Goal: Task Accomplishment & Management: Manage account settings

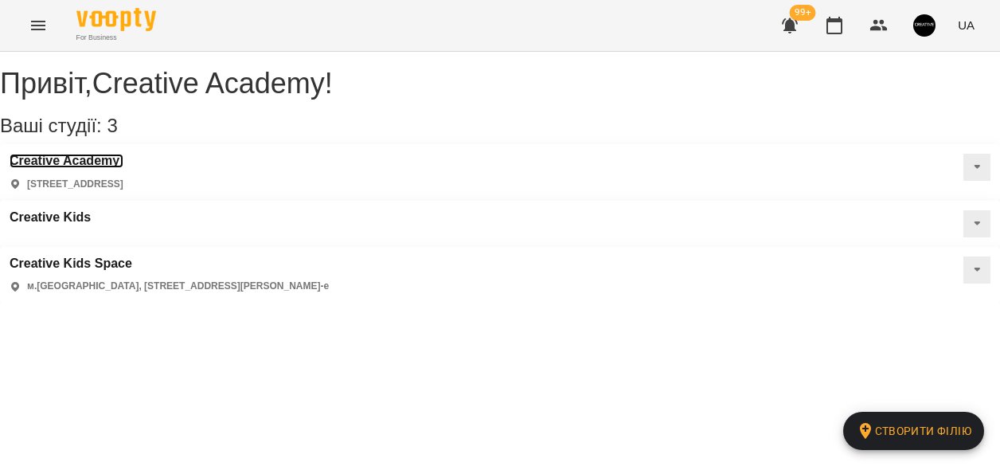
click at [88, 168] on h3 "Creative Academy" at bounding box center [67, 161] width 114 height 14
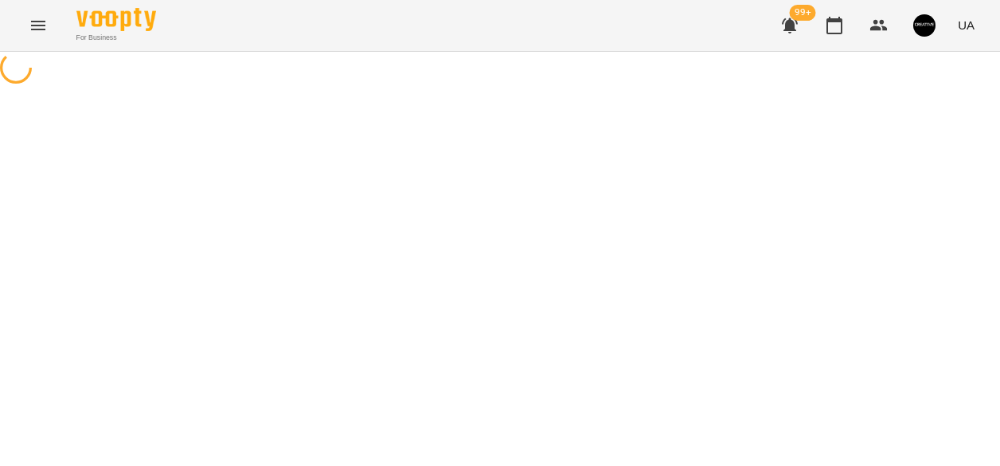
click at [88, 88] on div at bounding box center [500, 70] width 1000 height 36
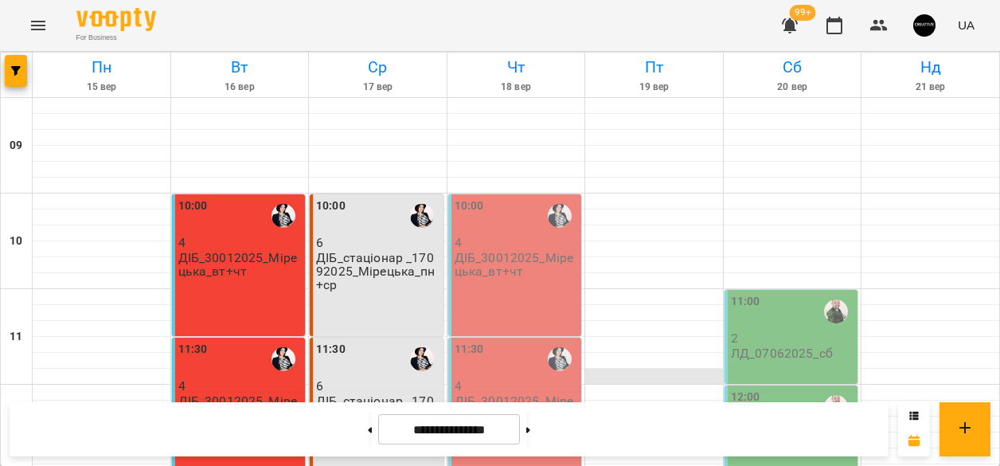
scroll to position [80, 0]
click at [635, 385] on div at bounding box center [654, 393] width 138 height 16
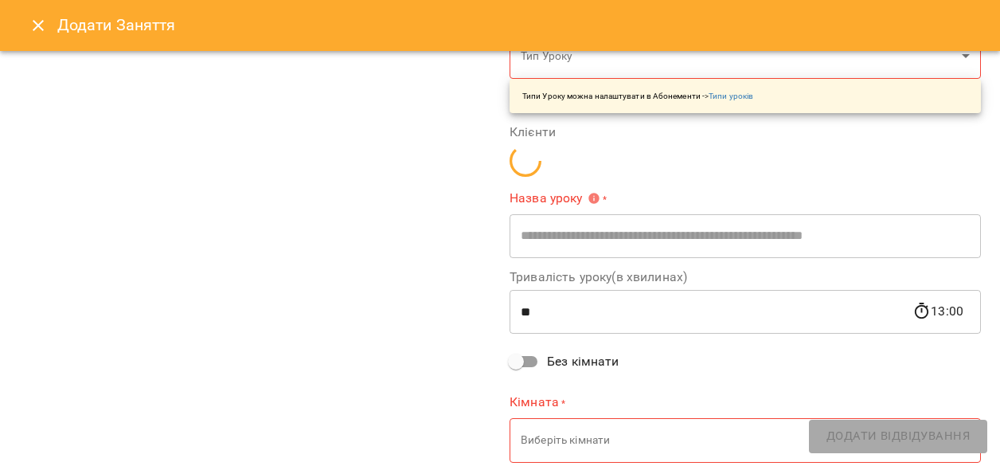
type input "**********"
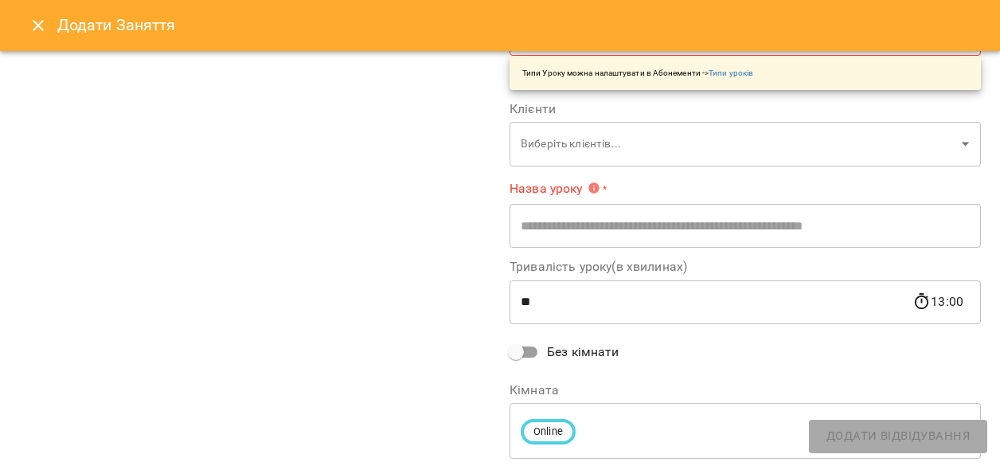
click at [37, 27] on icon "Close" at bounding box center [38, 25] width 11 height 11
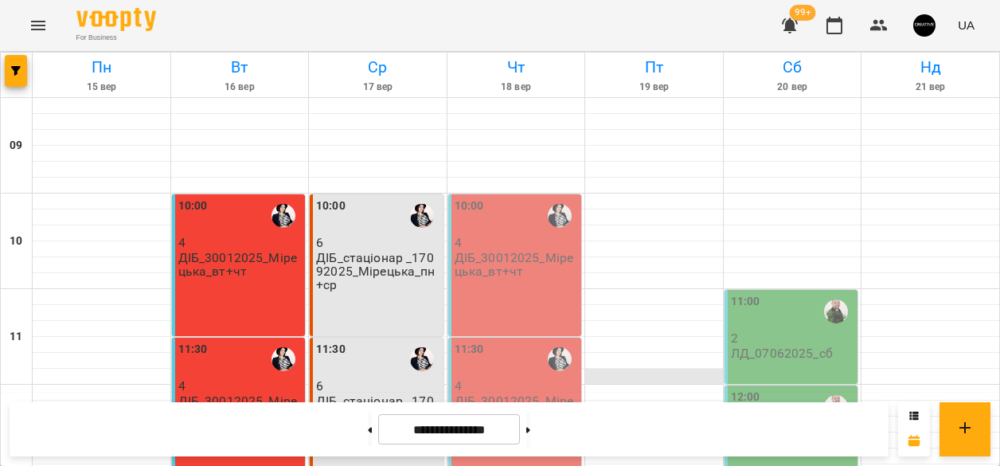
scroll to position [529, 0]
click at [530, 435] on button at bounding box center [528, 429] width 4 height 35
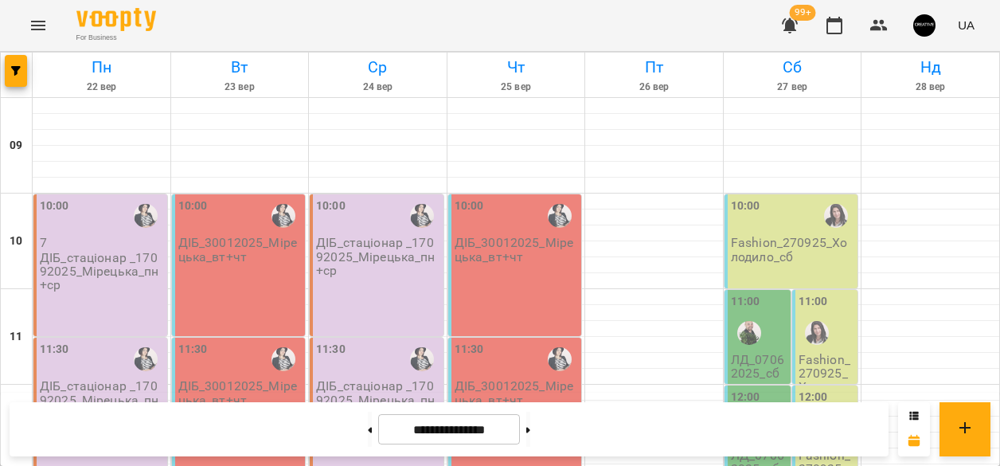
scroll to position [824, 0]
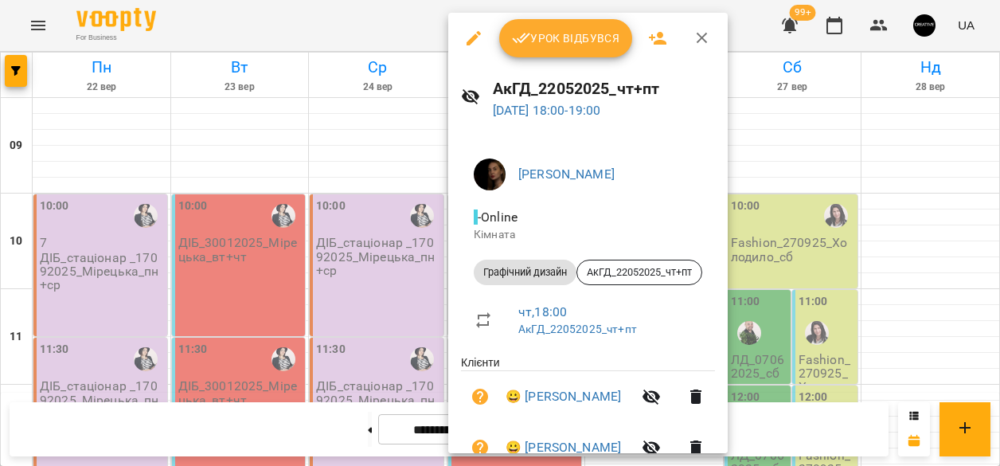
click at [934, 266] on div at bounding box center [500, 233] width 1000 height 466
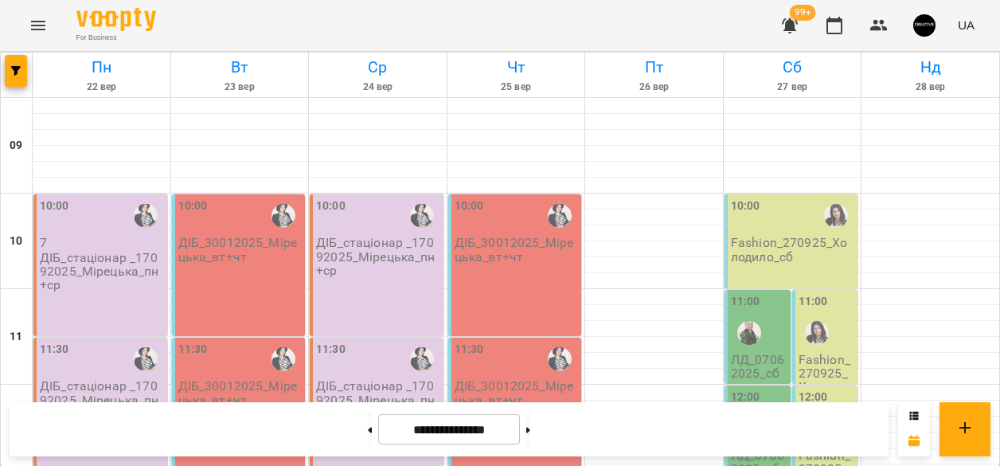
scroll to position [850, 0]
click at [530, 425] on button at bounding box center [528, 429] width 4 height 35
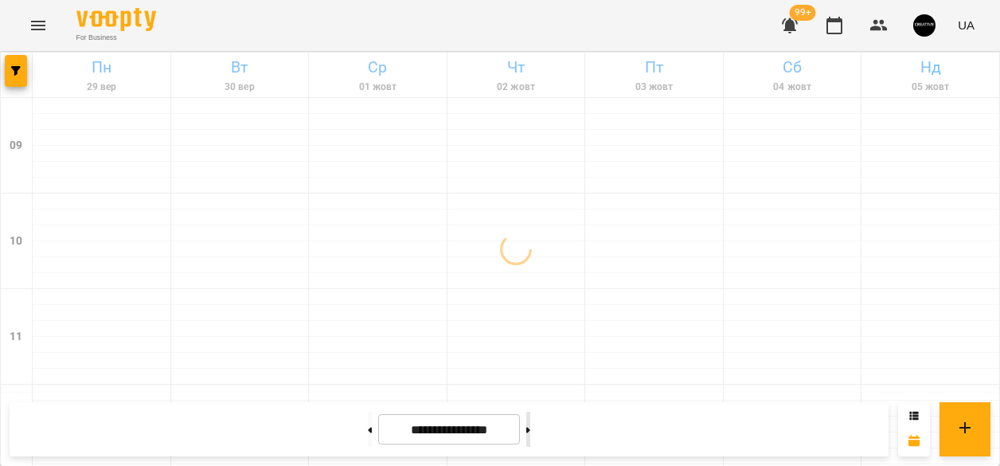
click at [530, 425] on button at bounding box center [528, 429] width 4 height 35
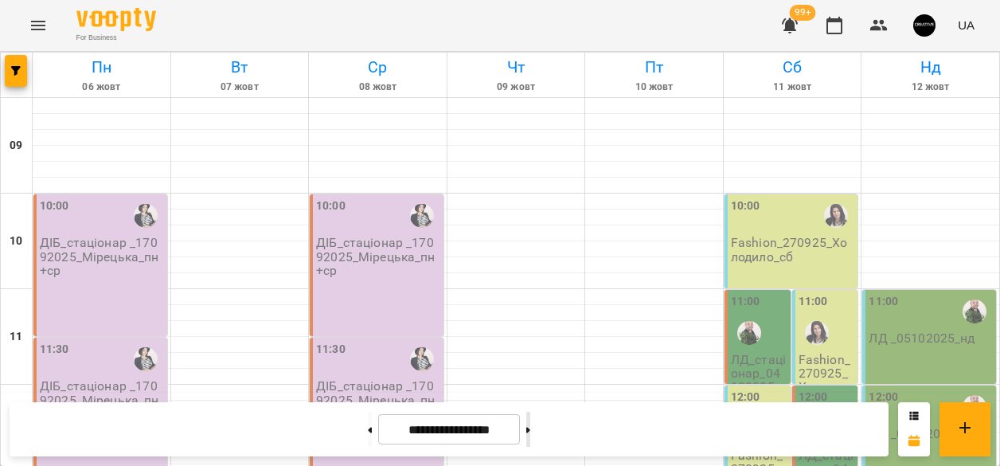
click at [530, 428] on button at bounding box center [528, 429] width 4 height 35
click at [530, 433] on button at bounding box center [528, 429] width 4 height 35
click at [530, 432] on button at bounding box center [528, 429] width 4 height 35
click at [530, 428] on button at bounding box center [528, 429] width 4 height 35
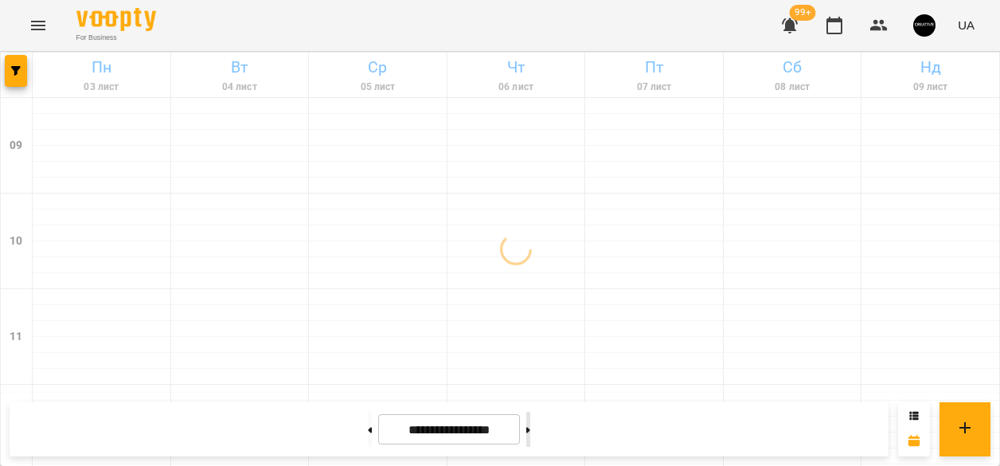
click at [530, 428] on button at bounding box center [528, 429] width 4 height 35
type input "**********"
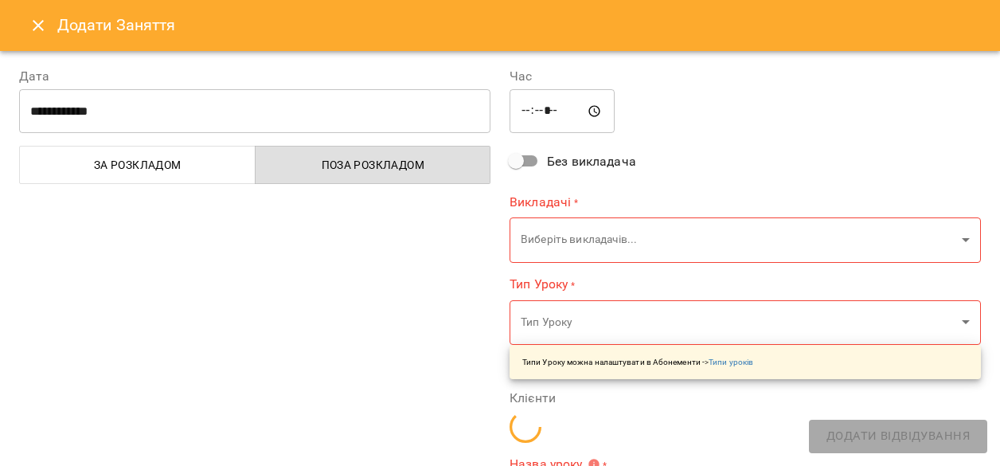
type input "**********"
click at [38, 18] on icon "Close" at bounding box center [38, 25] width 19 height 19
